Goal: Navigation & Orientation: Understand site structure

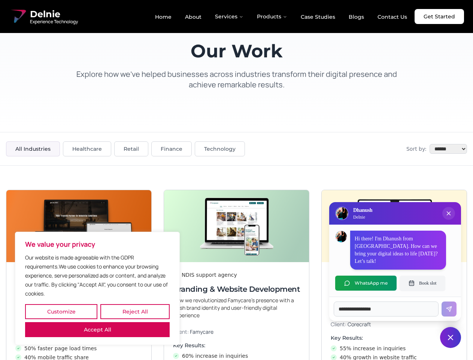
click at [61, 311] on button "Customize" at bounding box center [61, 311] width 72 height 15
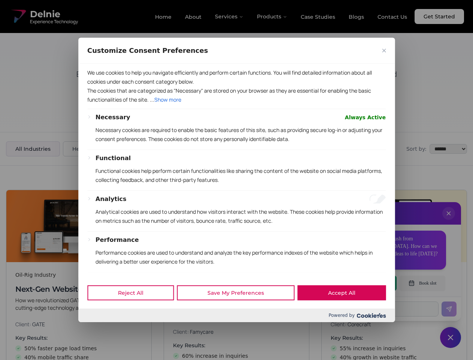
click at [135, 311] on div "Customize Consent Preferences We use cookies to help you navigate efficiently a…" at bounding box center [236, 180] width 317 height 284
click at [97, 329] on div at bounding box center [236, 180] width 473 height 360
click at [236, 180] on p "Functional cookies help perform certain functionalities like sharing the conten…" at bounding box center [241, 175] width 290 height 18
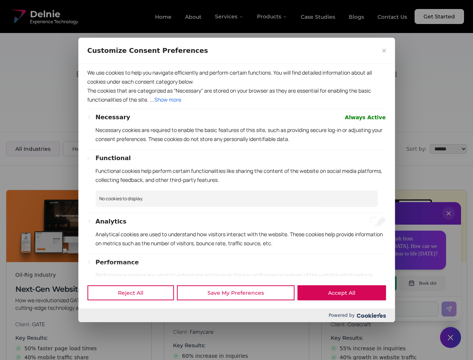
click at [449, 221] on div at bounding box center [236, 180] width 473 height 360
click at [366, 283] on div "Reject All Save My Preferences Accept All" at bounding box center [236, 292] width 317 height 32
click at [423, 283] on div at bounding box center [236, 180] width 473 height 360
click at [451, 337] on div at bounding box center [236, 180] width 473 height 360
click at [230, 16] on div at bounding box center [236, 180] width 473 height 360
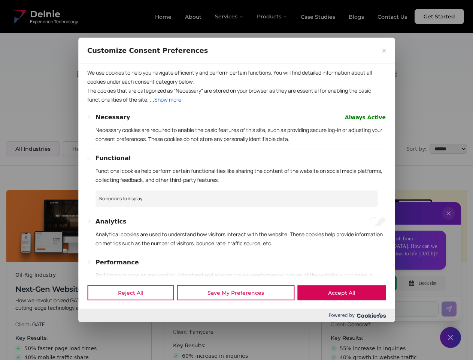
click at [272, 16] on div at bounding box center [236, 180] width 473 height 360
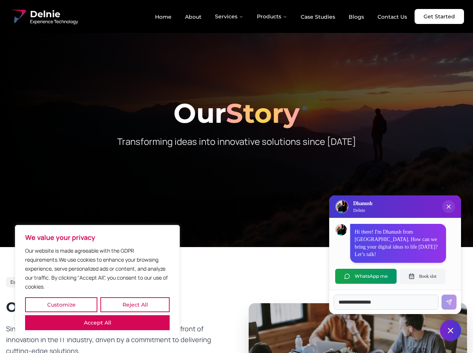
click at [61, 305] on button "Customize" at bounding box center [61, 304] width 72 height 15
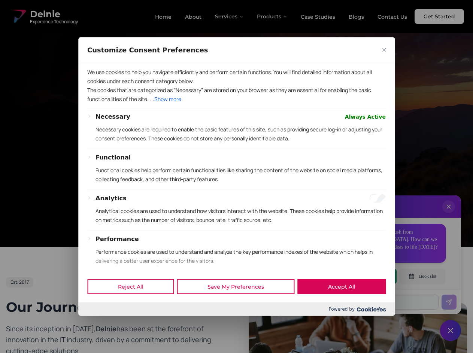
click at [135, 305] on div at bounding box center [236, 176] width 473 height 353
click at [97, 316] on div "Customize Consent Preferences We use cookies to help you navigate efficiently a…" at bounding box center [236, 176] width 317 height 279
click at [236, 176] on div "Functional Functional cookies help perform certain functionalities like sharing…" at bounding box center [241, 171] width 290 height 37
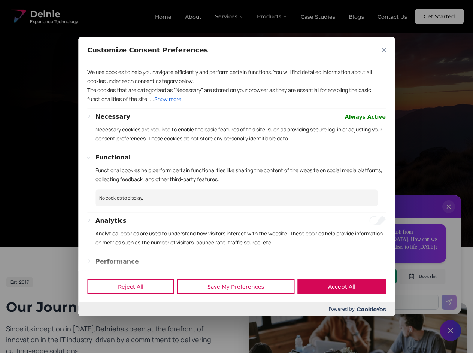
click at [230, 16] on div at bounding box center [236, 176] width 473 height 353
click at [272, 16] on div at bounding box center [236, 176] width 473 height 353
click at [449, 214] on div at bounding box center [236, 176] width 473 height 353
click at [366, 276] on div "Reject All Save My Preferences Accept All" at bounding box center [236, 287] width 317 height 32
click at [423, 276] on div at bounding box center [236, 176] width 473 height 353
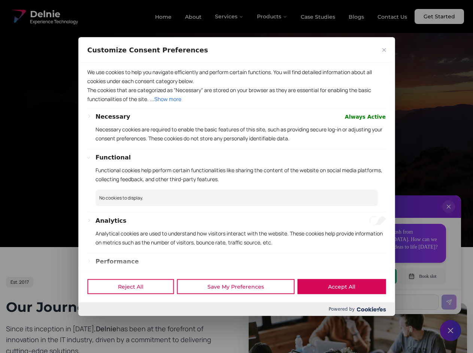
click at [451, 331] on div at bounding box center [236, 176] width 473 height 353
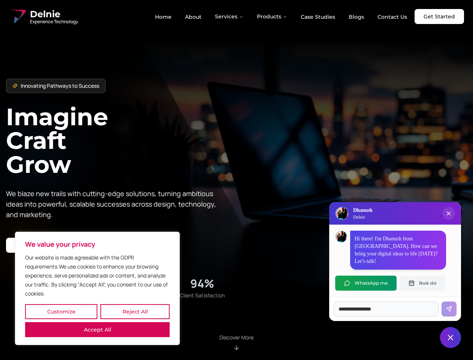
click at [61, 311] on button "Customize" at bounding box center [61, 311] width 72 height 15
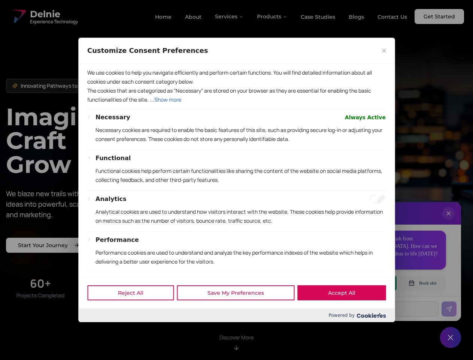
click at [135, 311] on div at bounding box center [236, 180] width 473 height 360
click at [97, 322] on div "Reject All Save My Preferences Accept All Powered by" at bounding box center [236, 298] width 317 height 45
click at [236, 180] on div "Functional Functional cookies help perform certain functionalities like sharing…" at bounding box center [241, 172] width 290 height 37
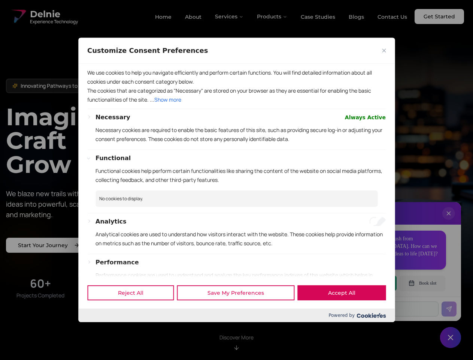
click at [230, 16] on div at bounding box center [236, 180] width 473 height 360
click at [272, 16] on div at bounding box center [236, 180] width 473 height 360
click at [449, 221] on div at bounding box center [236, 180] width 473 height 360
click at [366, 283] on div "Reject All Save My Preferences Accept All" at bounding box center [236, 292] width 317 height 32
click at [423, 283] on div at bounding box center [236, 180] width 473 height 360
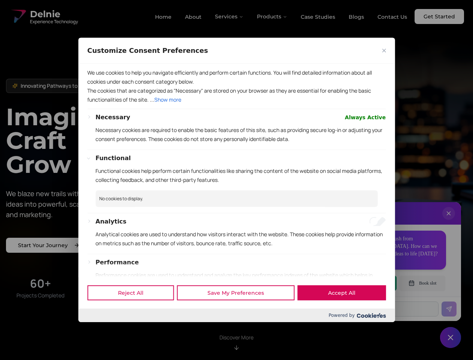
click at [451, 337] on div at bounding box center [236, 180] width 473 height 360
